Goal: Task Accomplishment & Management: Use online tool/utility

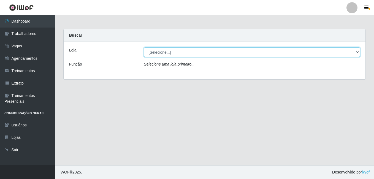
click at [171, 48] on select "[Selecione...] BL Importadora" at bounding box center [252, 52] width 216 height 10
select select "259"
click at [144, 47] on select "[Selecione...] BL Importadora" at bounding box center [252, 52] width 216 height 10
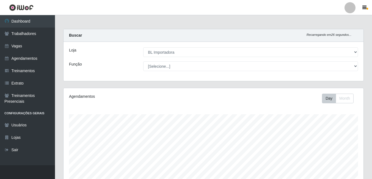
scroll to position [114, 300]
drag, startPoint x: 167, startPoint y: 81, endPoint x: 167, endPoint y: 86, distance: 5.0
click at [167, 81] on div "Carregando... Buscar Recarregando em 26 segundos... Loja [Selecione...] BL Impo…" at bounding box center [213, 58] width 309 height 59
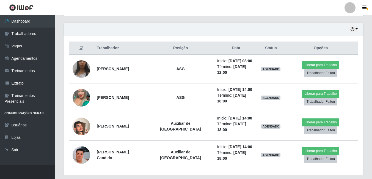
click at [167, 37] on div "Trabalhador Posição Data Status Opções [PERSON_NAME] ASG Início: [DATE] 08:00 T…" at bounding box center [214, 105] width 300 height 139
click at [347, 179] on html "Perfil Alterar Senha Sair Dashboard Trabalhadores Vagas Agendamentos Treinament…" at bounding box center [186, 4] width 372 height 382
click at [31, 43] on link "Vagas" at bounding box center [27, 46] width 55 height 12
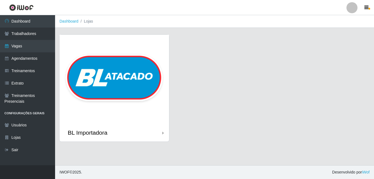
click at [121, 79] on img at bounding box center [114, 79] width 110 height 89
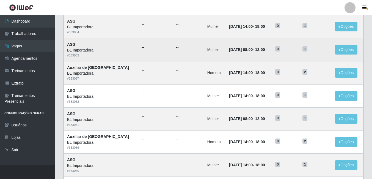
scroll to position [55, 0]
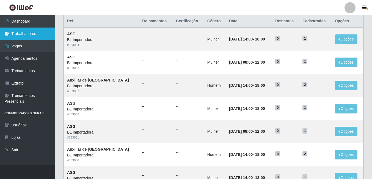
click at [21, 29] on link "Trabalhadores" at bounding box center [27, 34] width 55 height 12
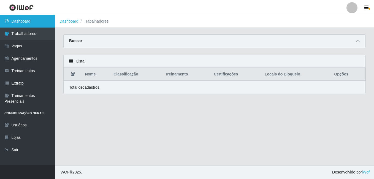
click at [23, 26] on link "Dashboard" at bounding box center [27, 21] width 55 height 12
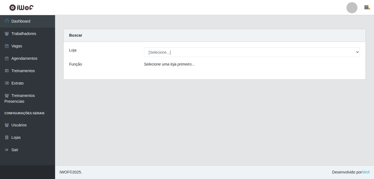
click at [123, 51] on div "Loja" at bounding box center [102, 52] width 75 height 10
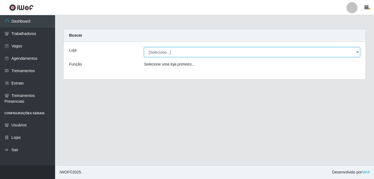
click at [155, 54] on select "[Selecione...] BL Importadora" at bounding box center [252, 52] width 216 height 10
select select "259"
click at [144, 47] on select "[Selecione...] BL Importadora" at bounding box center [252, 52] width 216 height 10
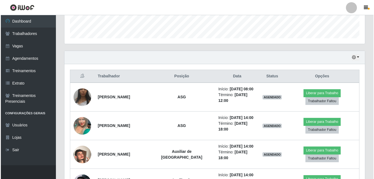
scroll to position [187, 0]
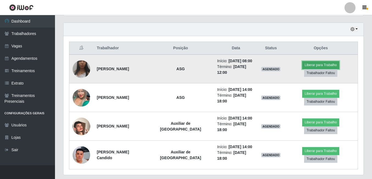
click at [303, 67] on button "Liberar para Trabalho" at bounding box center [320, 65] width 37 height 8
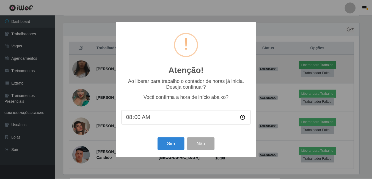
scroll to position [114, 298]
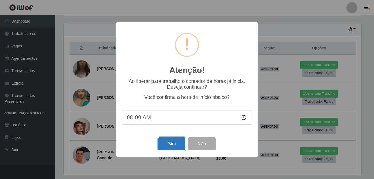
click at [177, 145] on button "Sim" at bounding box center [171, 143] width 27 height 13
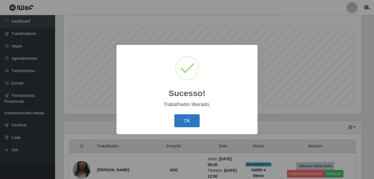
click at [185, 124] on button "OK" at bounding box center [187, 120] width 26 height 13
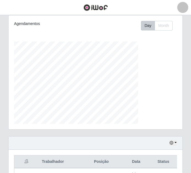
scroll to position [114, 174]
